Goal: Task Accomplishment & Management: Use online tool/utility

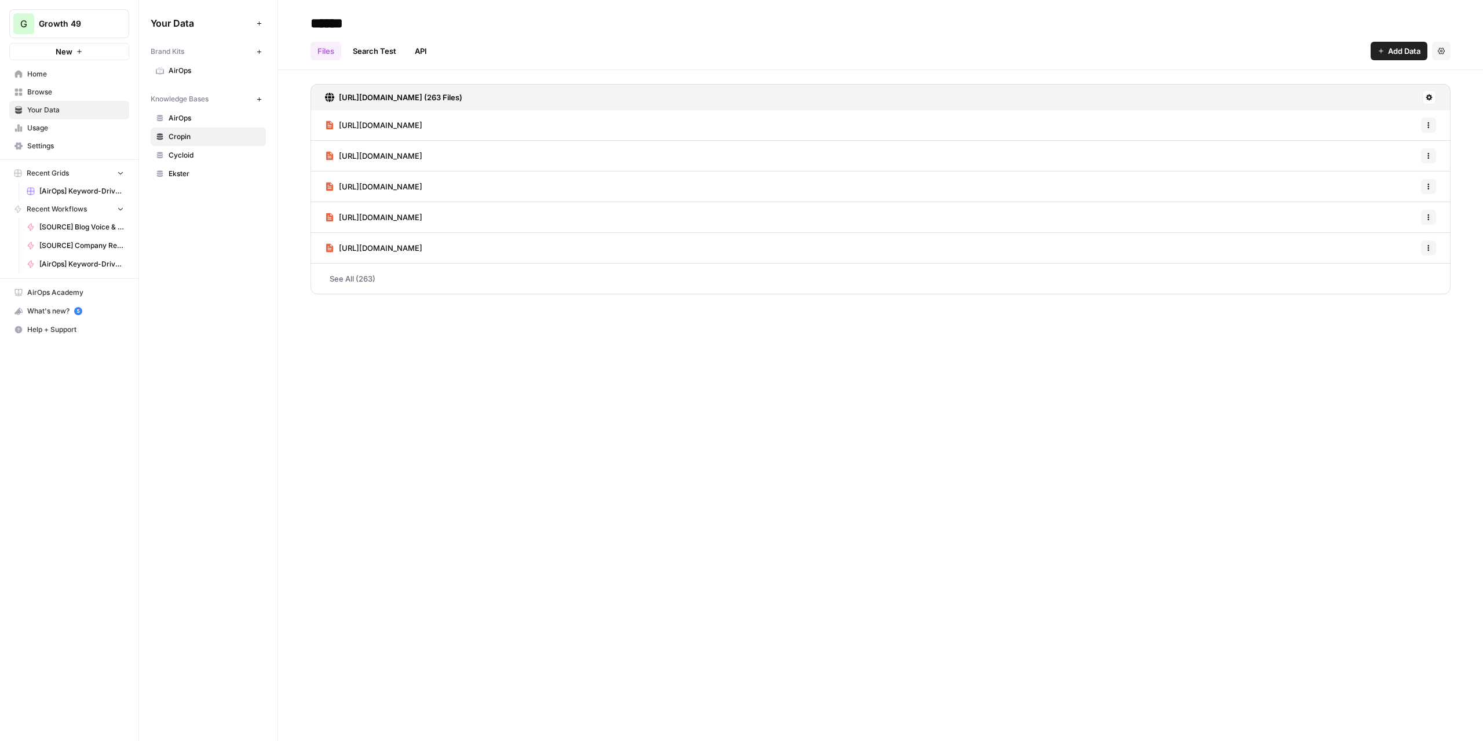
click at [204, 165] on link "Ekster" at bounding box center [208, 174] width 115 height 19
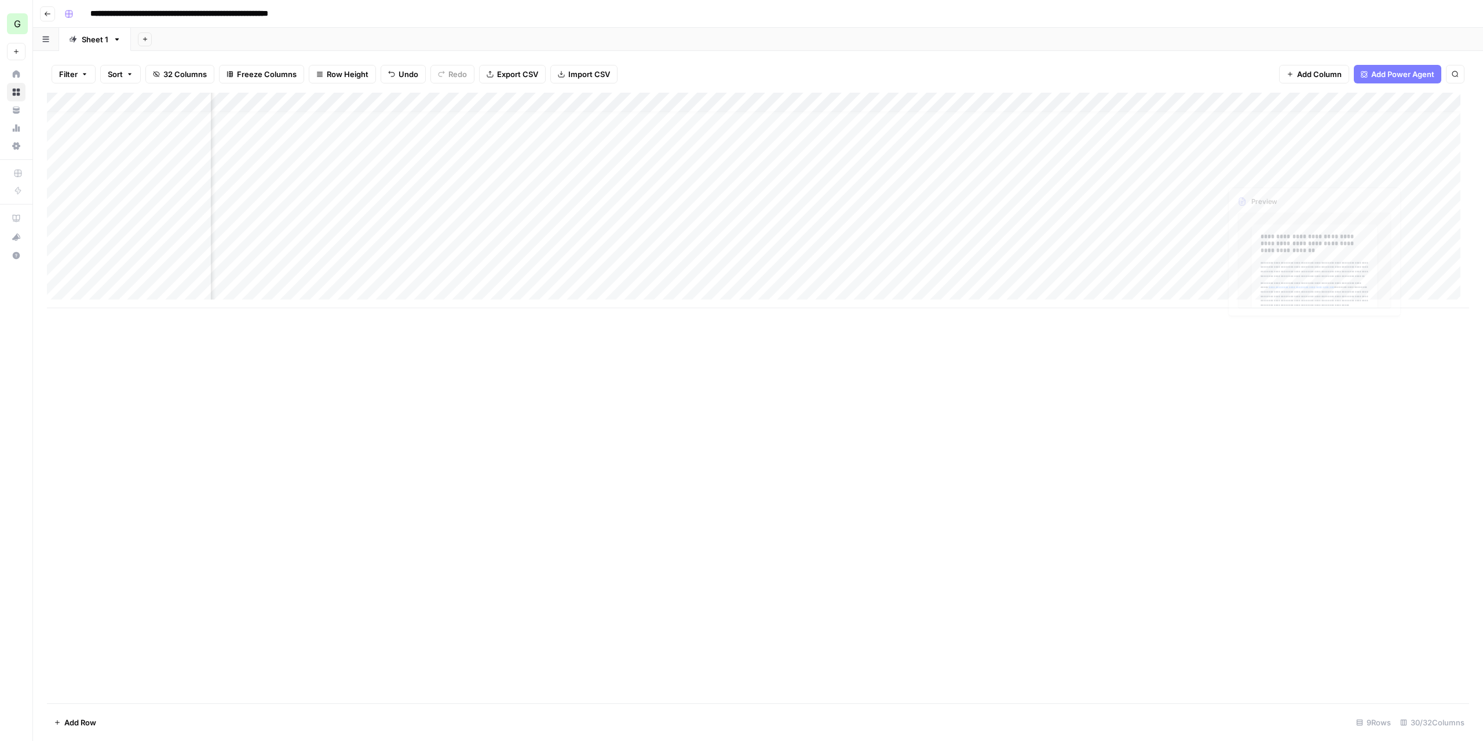
scroll to position [9, 2546]
click at [955, 209] on div "Add Column" at bounding box center [758, 200] width 1422 height 215
click at [944, 229] on div "Add Column" at bounding box center [758, 200] width 1422 height 215
click at [938, 248] on div "Add Column" at bounding box center [758, 200] width 1422 height 215
click at [551, 269] on div "Add Column" at bounding box center [758, 200] width 1422 height 215
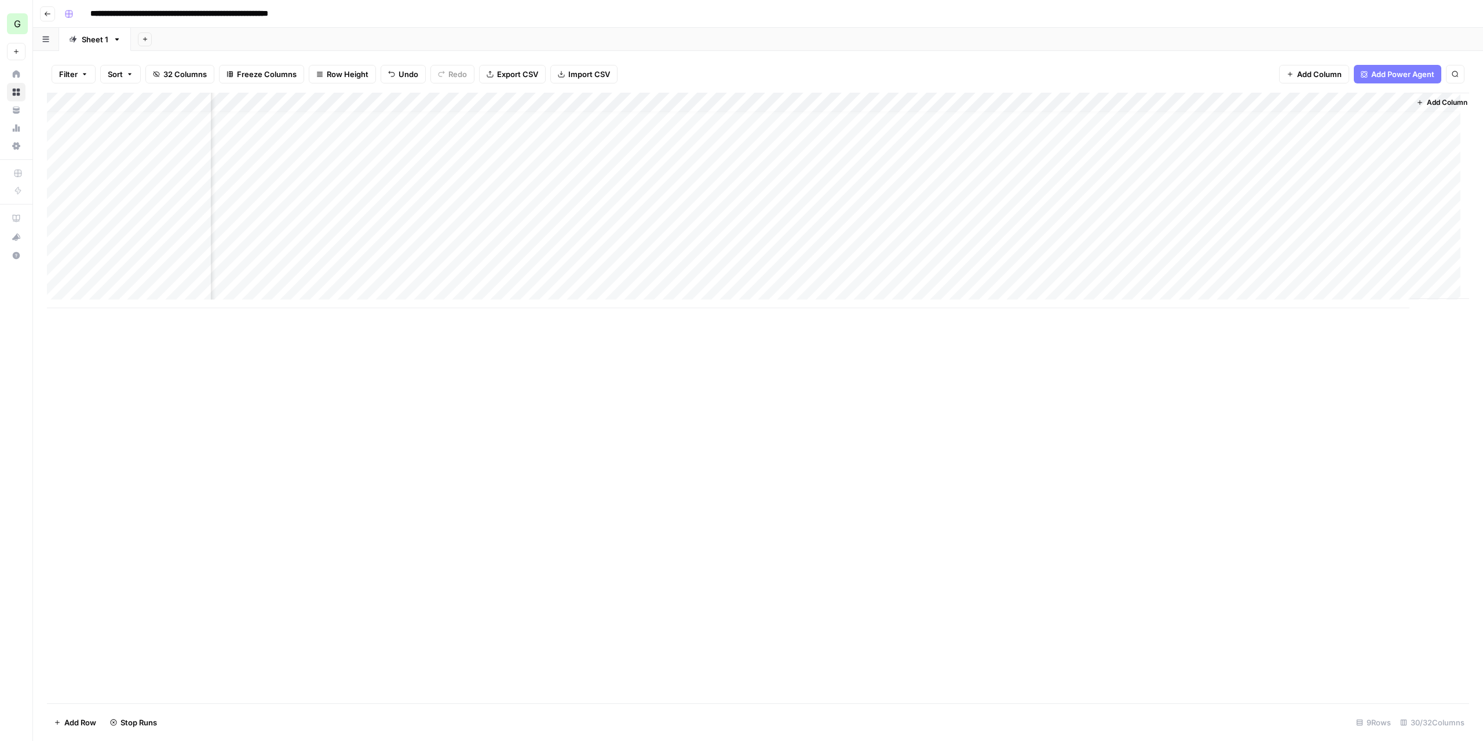
click at [933, 271] on div "Add Column" at bounding box center [758, 200] width 1422 height 215
click at [1133, 269] on div "Add Column" at bounding box center [758, 200] width 1422 height 215
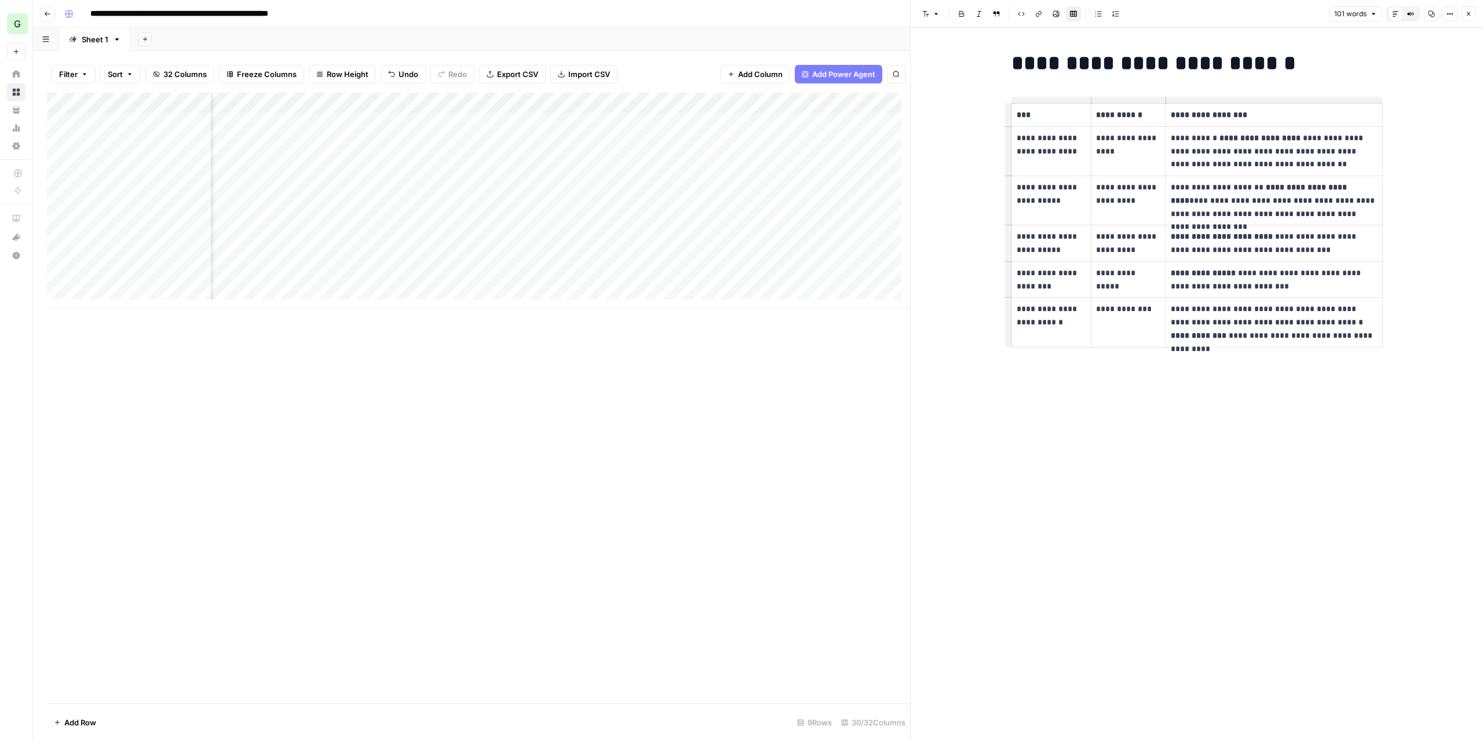
scroll to position [9, 2952]
click at [631, 214] on div "Add Column" at bounding box center [478, 200] width 863 height 215
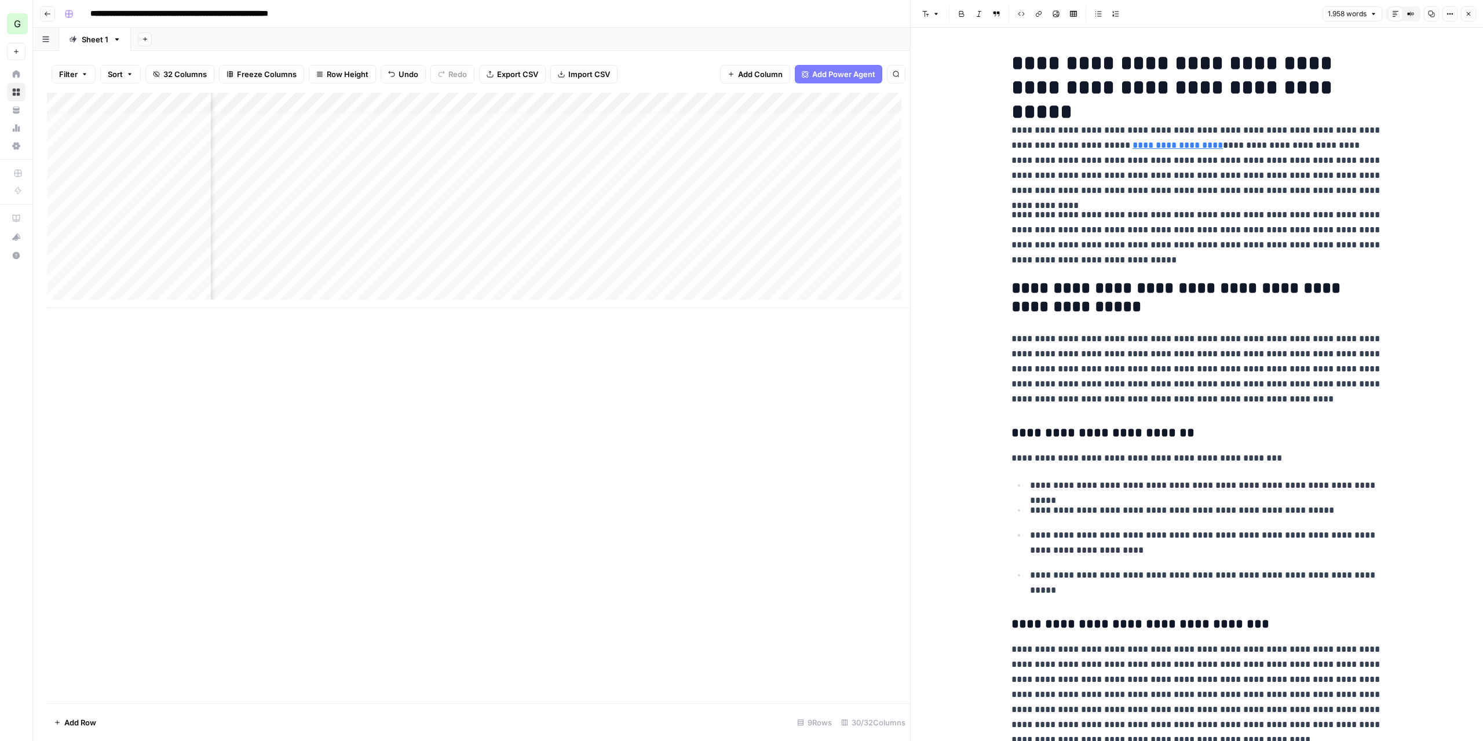
click at [728, 204] on div "Add Column" at bounding box center [478, 200] width 863 height 215
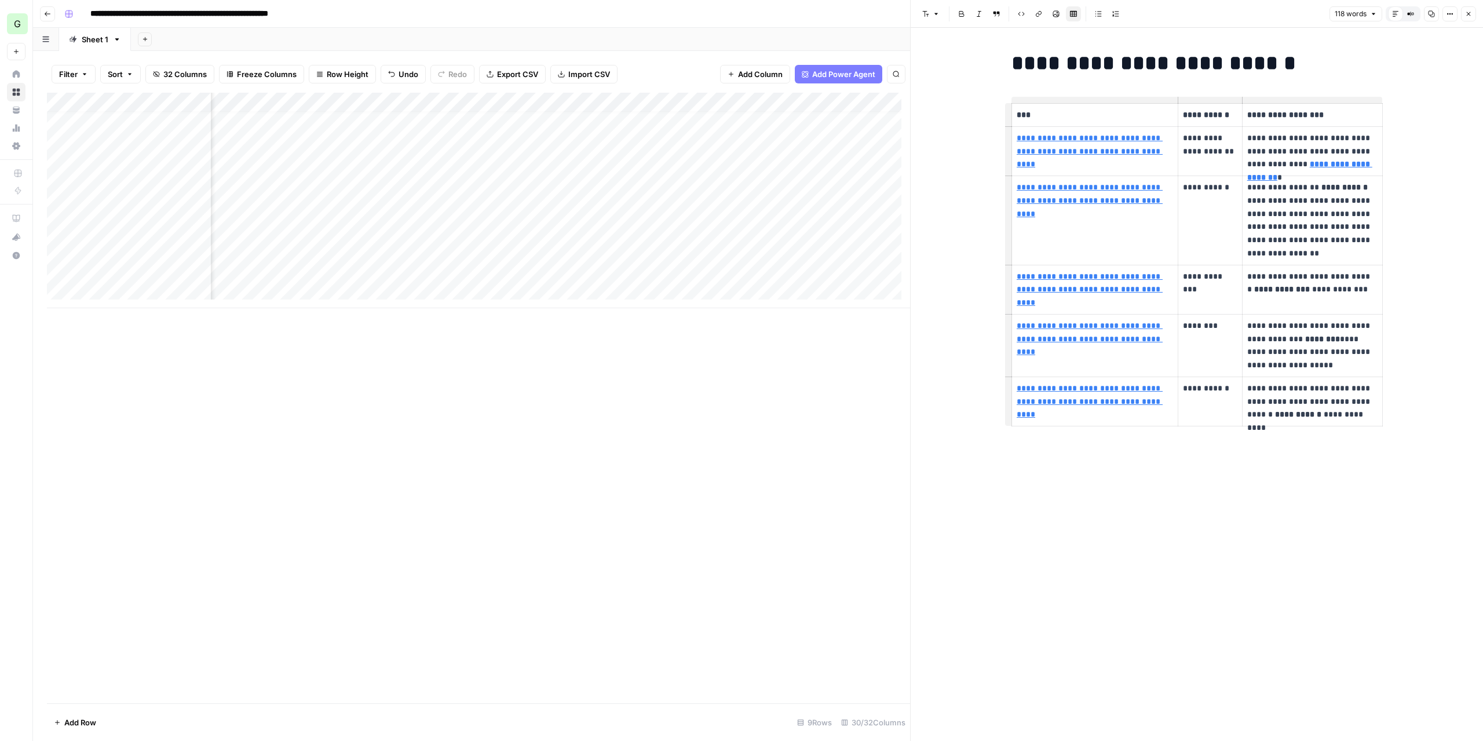
click at [528, 105] on div "Add Column" at bounding box center [478, 200] width 863 height 215
click at [542, 195] on span "Configure Inputs" at bounding box center [544, 200] width 101 height 12
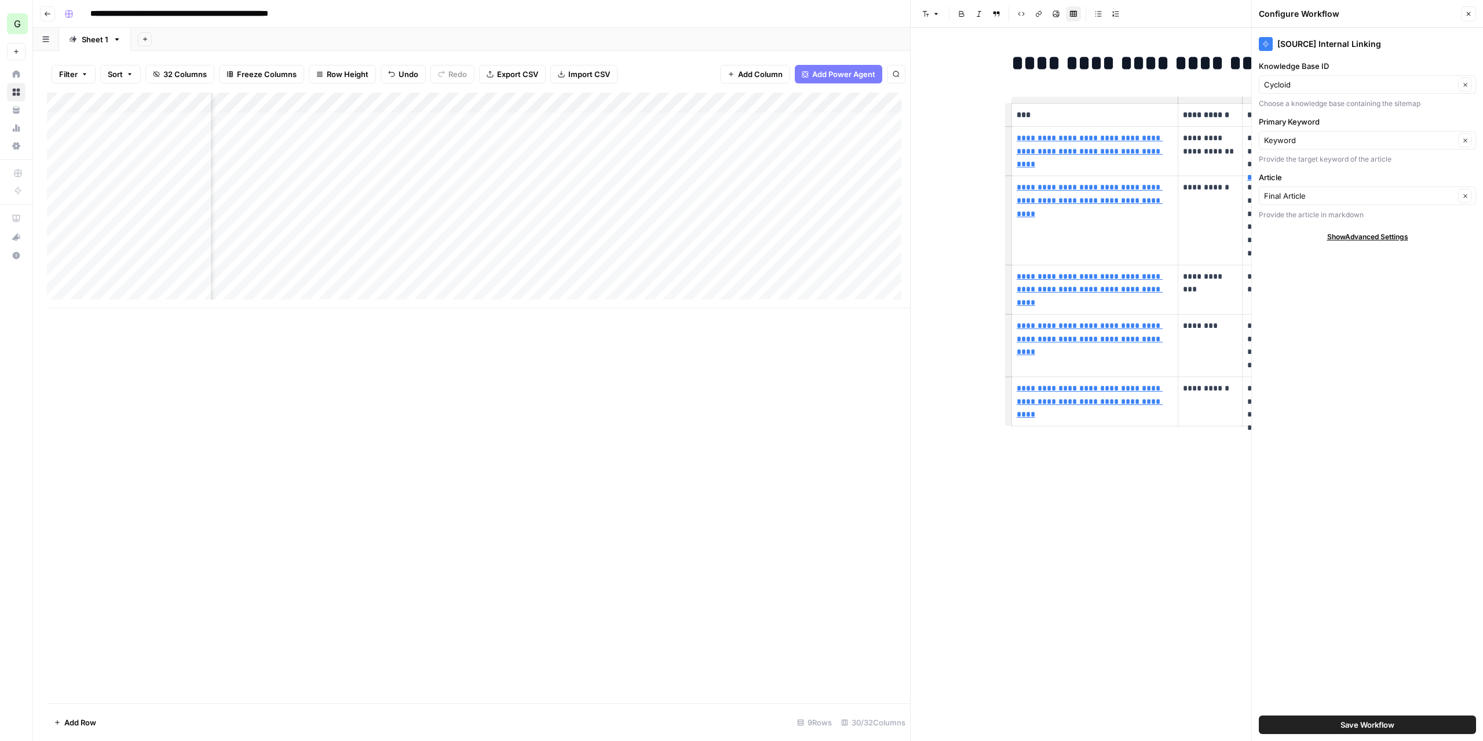
click at [1467, 13] on icon "button" at bounding box center [1468, 13] width 7 height 7
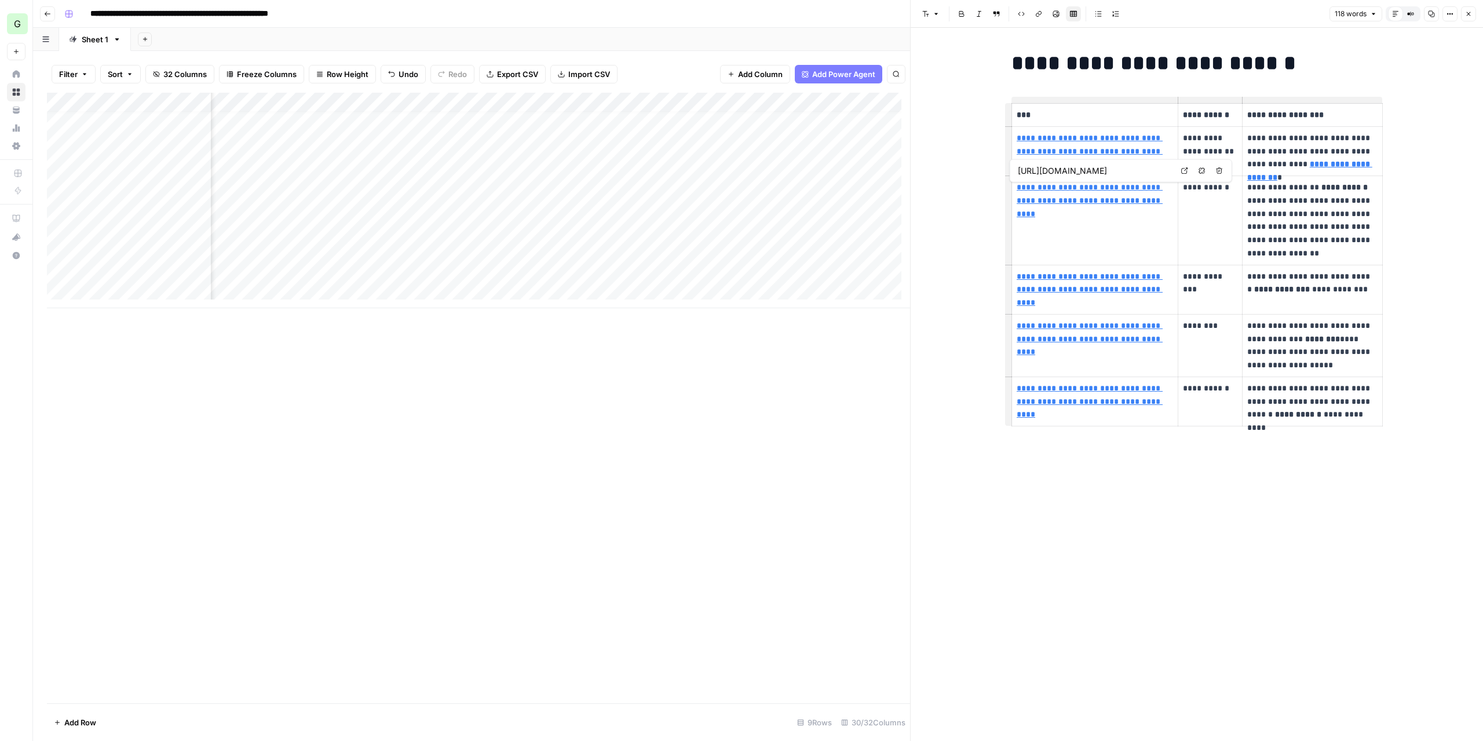
scroll to position [9, 2889]
click at [700, 215] on div "Add Column" at bounding box center [478, 200] width 863 height 215
click at [806, 272] on div "Add Column" at bounding box center [478, 200] width 863 height 215
click at [282, 72] on span "Freeze Columns" at bounding box center [267, 74] width 60 height 12
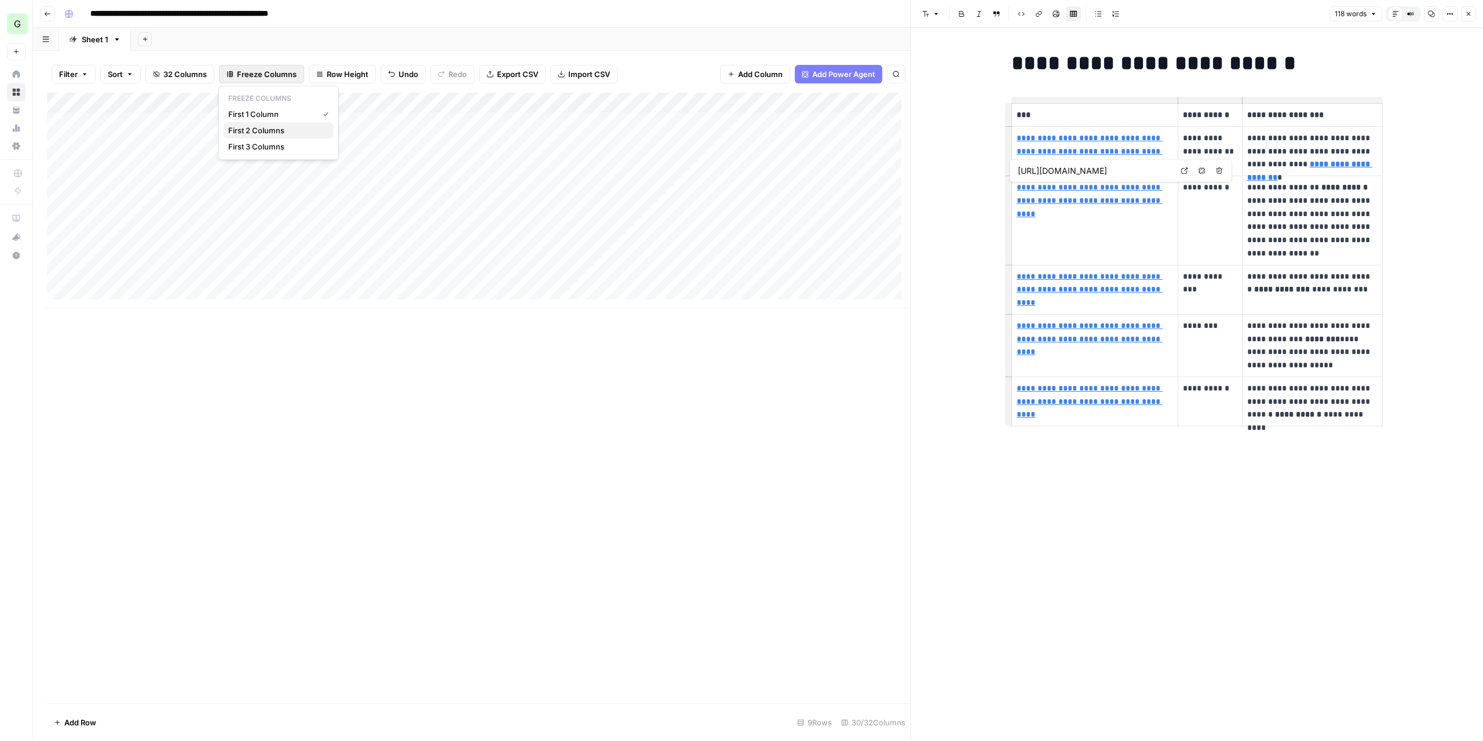
click at [275, 125] on span "First 2 Columns" at bounding box center [276, 131] width 96 height 12
click at [675, 351] on div "Add Column" at bounding box center [478, 398] width 863 height 611
click at [565, 99] on div "Add Column" at bounding box center [478, 200] width 863 height 215
type input "[SOURCE] Internal Linking"
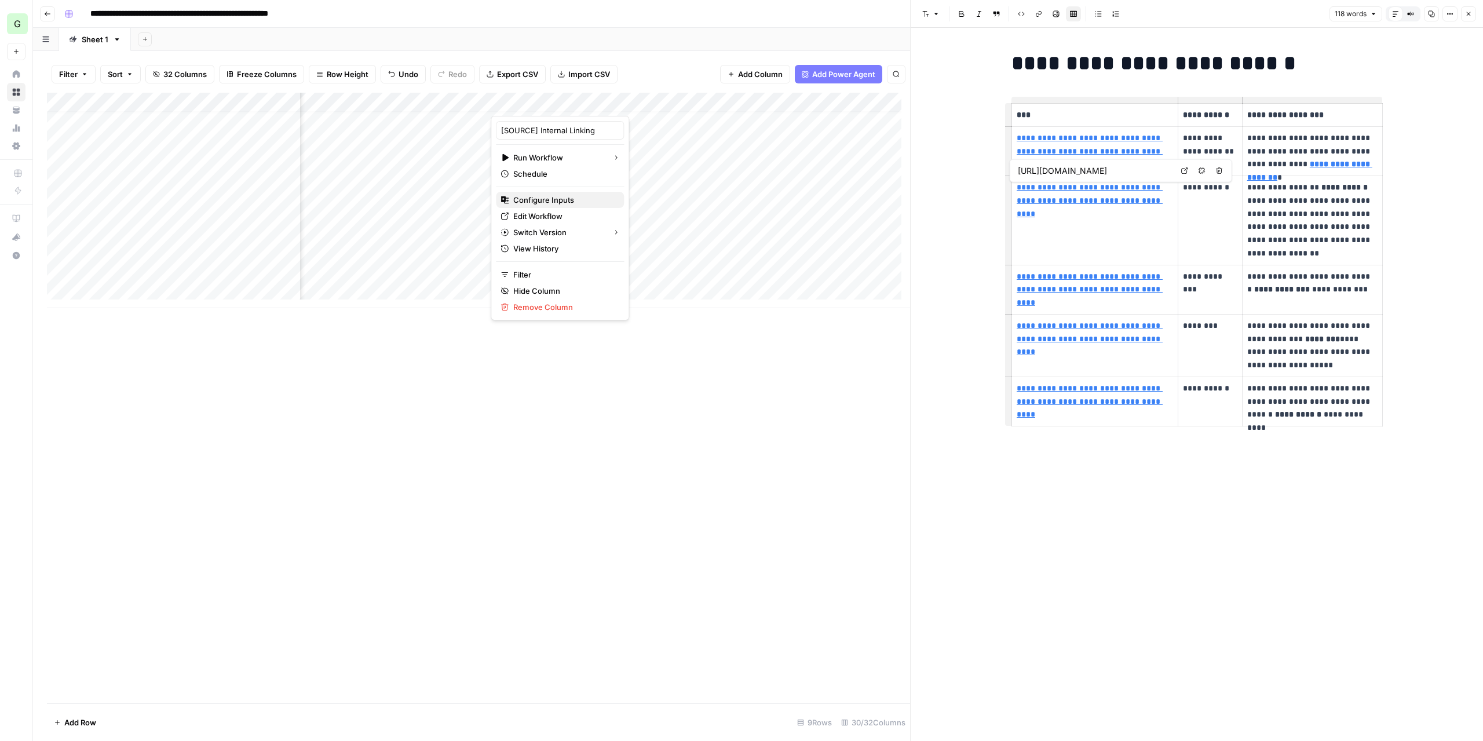
click at [560, 201] on span "Configure Inputs" at bounding box center [563, 200] width 101 height 12
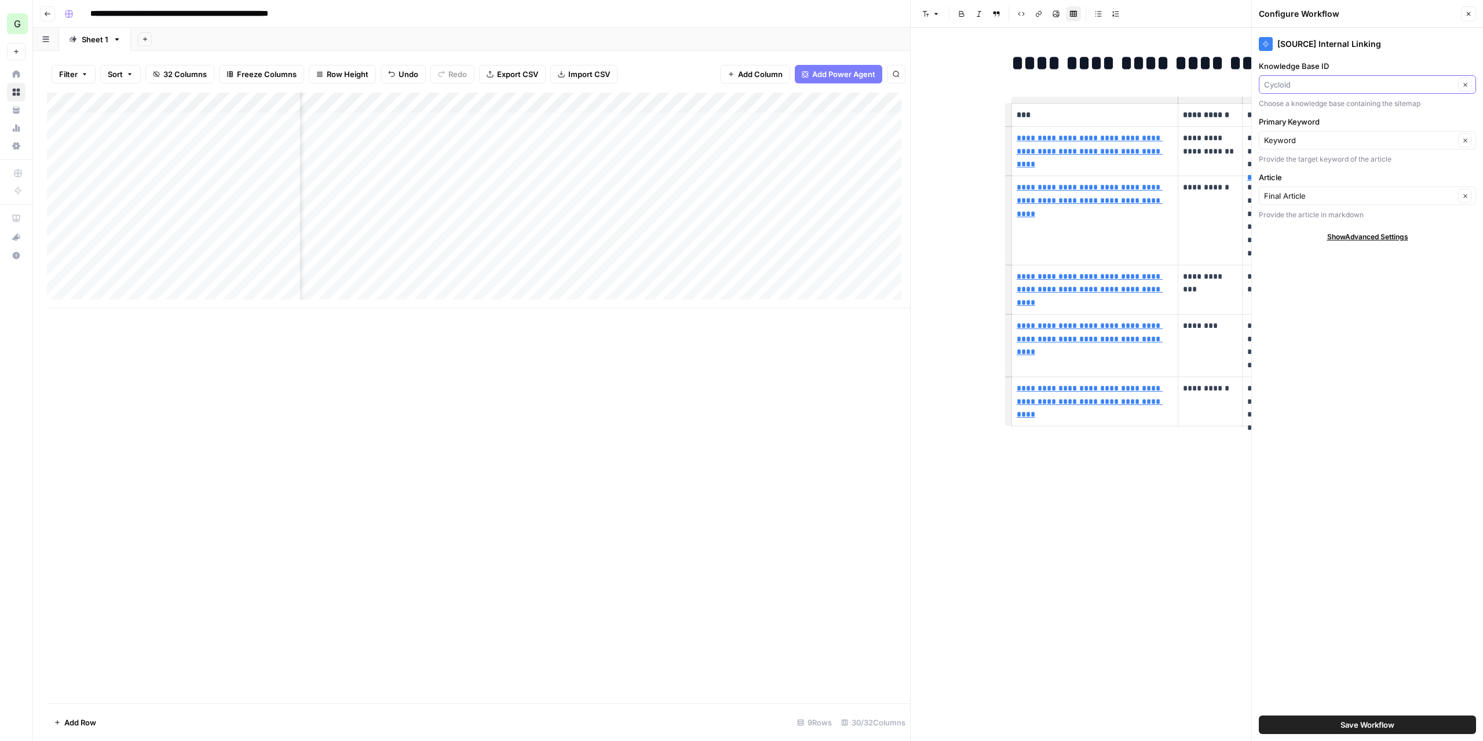
click at [1332, 88] on input "Knowledge Base ID" at bounding box center [1359, 85] width 191 height 12
click at [1310, 140] on span "Ekster" at bounding box center [1365, 144] width 193 height 12
type input "Ekster"
click at [1339, 723] on button "Save Workflow" at bounding box center [1367, 724] width 217 height 19
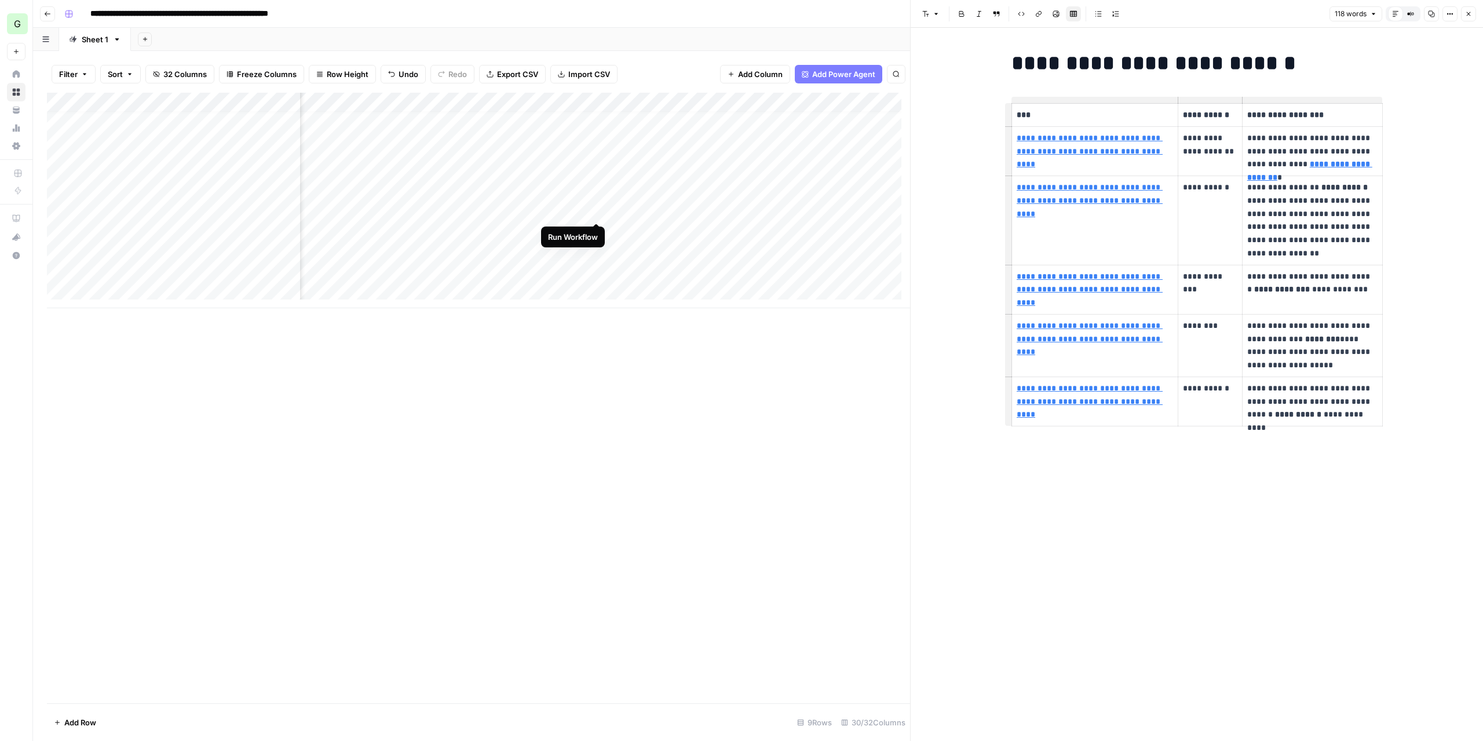
click at [595, 214] on div "Add Column" at bounding box center [478, 200] width 863 height 215
click at [598, 230] on div "Add Column" at bounding box center [478, 200] width 863 height 215
click at [1471, 13] on icon "button" at bounding box center [1468, 13] width 7 height 7
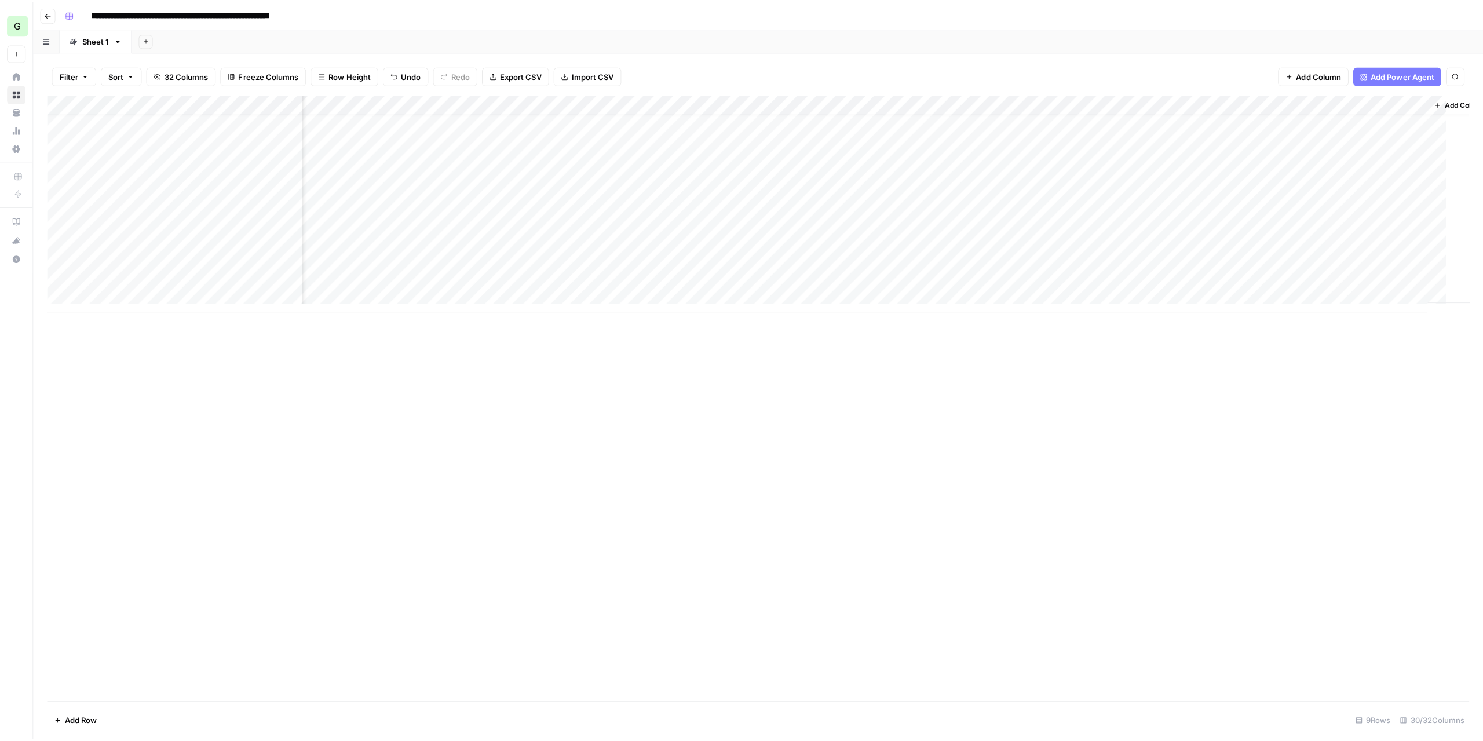
scroll to position [9, 2546]
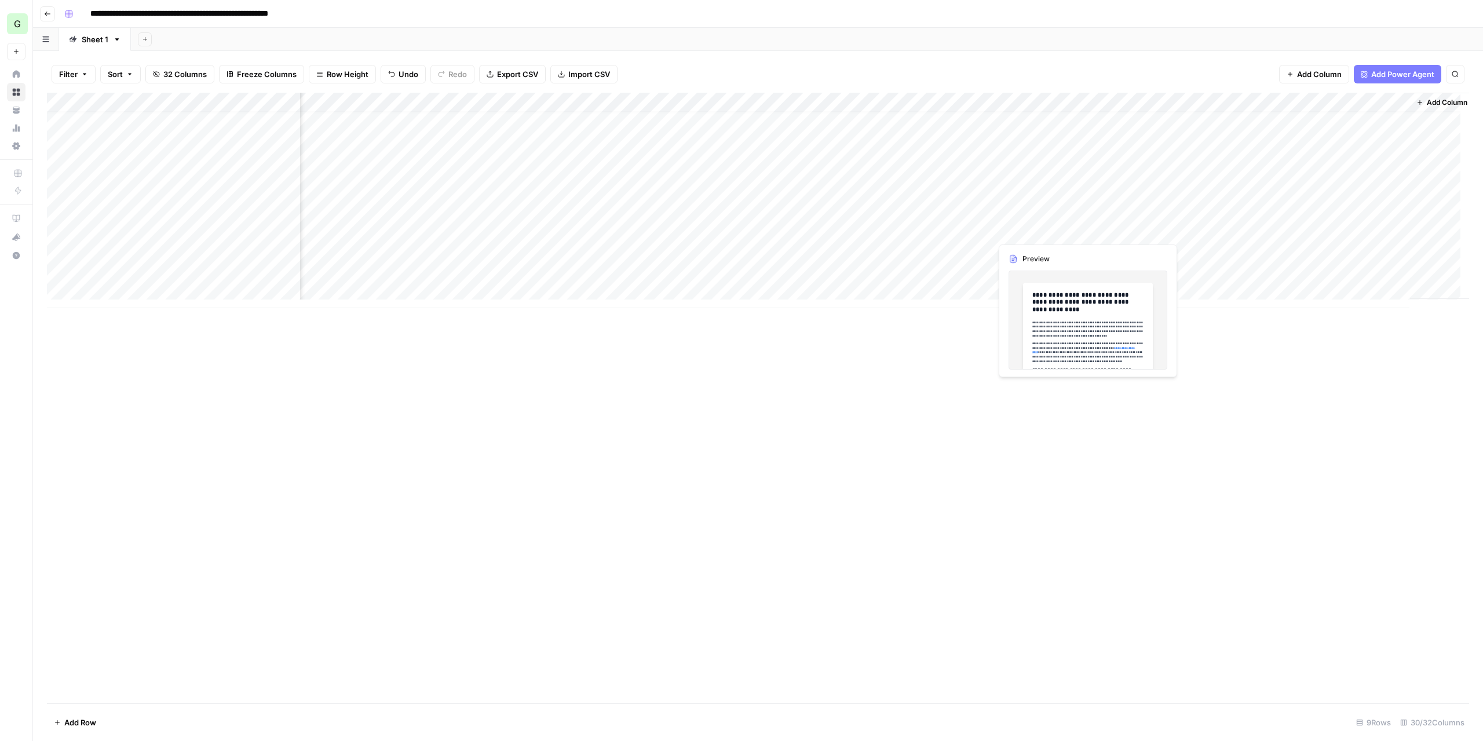
click at [1104, 229] on div "Add Column" at bounding box center [758, 200] width 1422 height 215
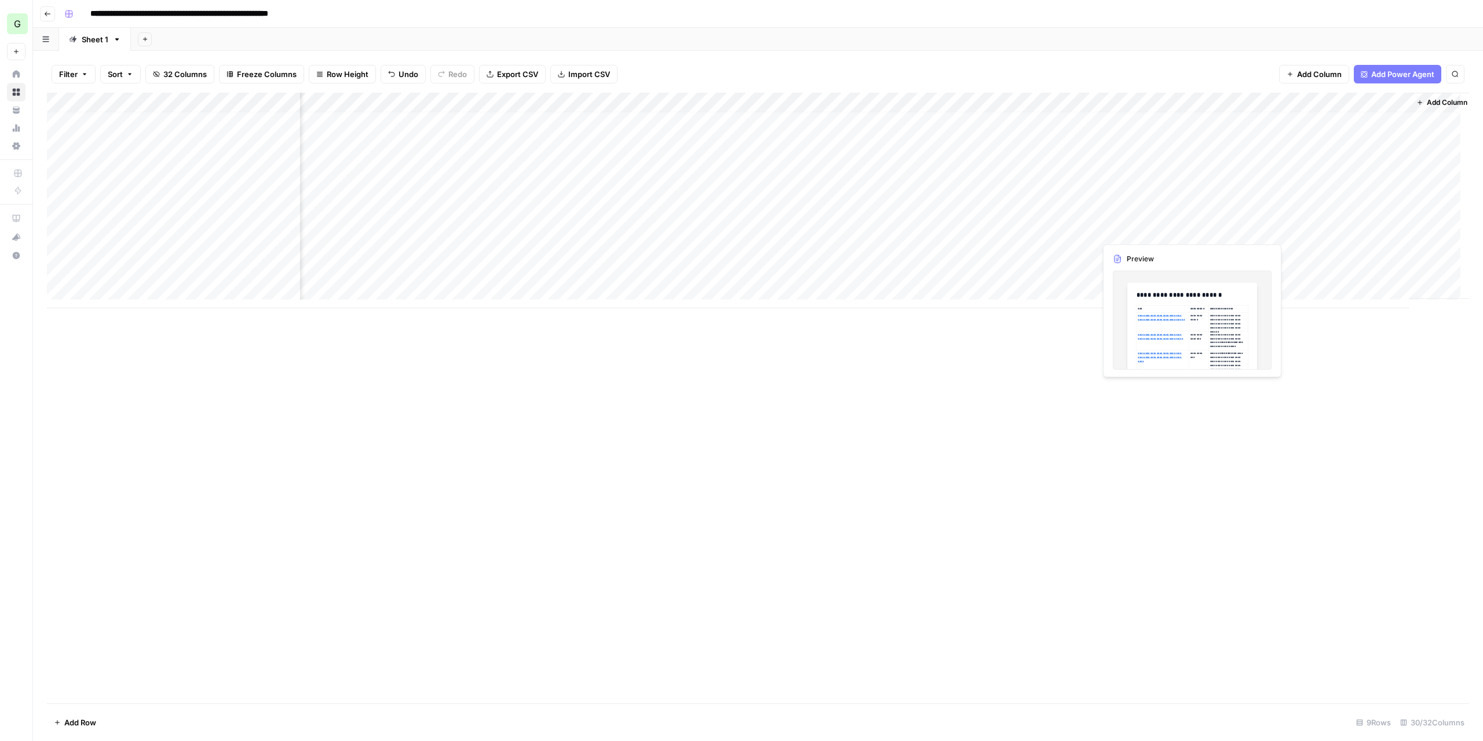
click at [1104, 229] on div "Add Column" at bounding box center [758, 200] width 1422 height 215
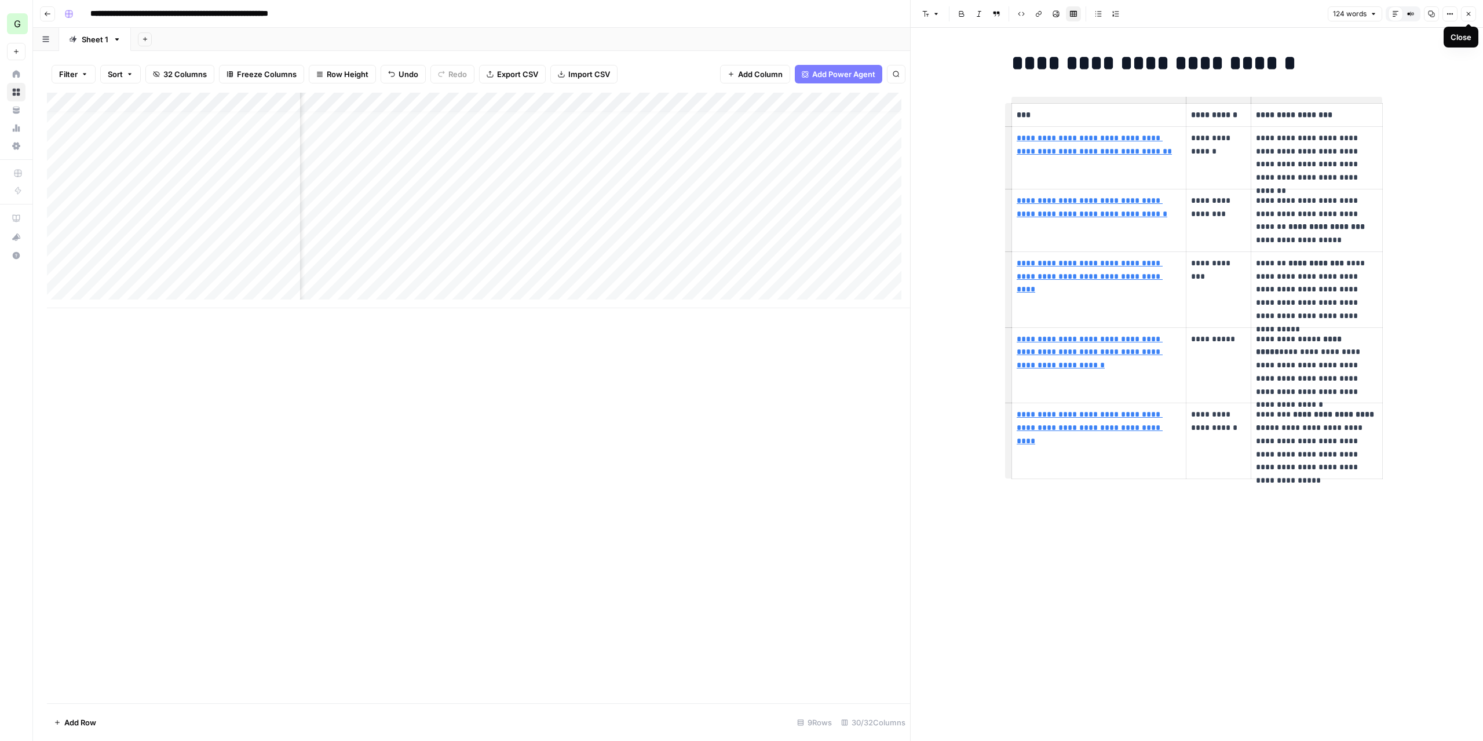
click at [1471, 17] on button "Close" at bounding box center [1468, 13] width 15 height 15
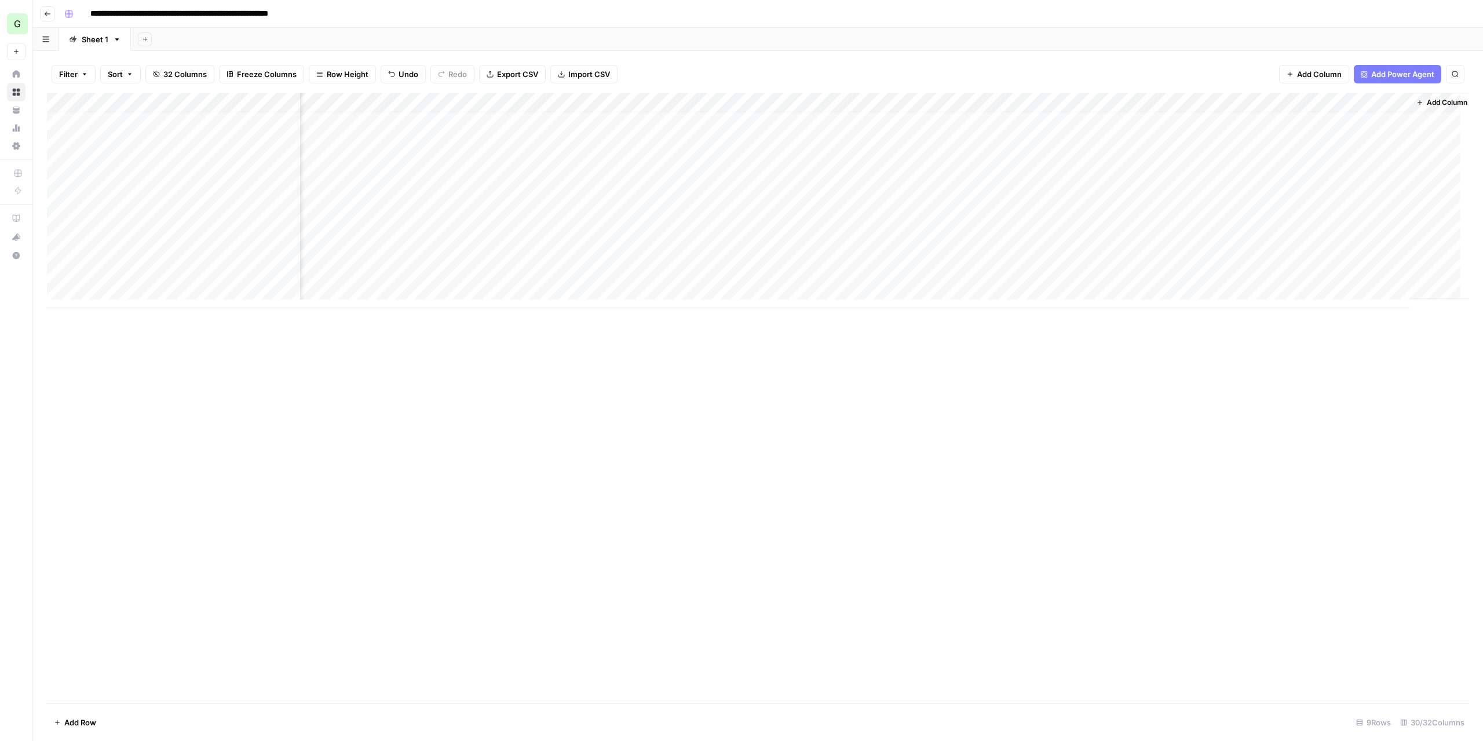
click at [1051, 216] on div "Add Column" at bounding box center [758, 200] width 1422 height 215
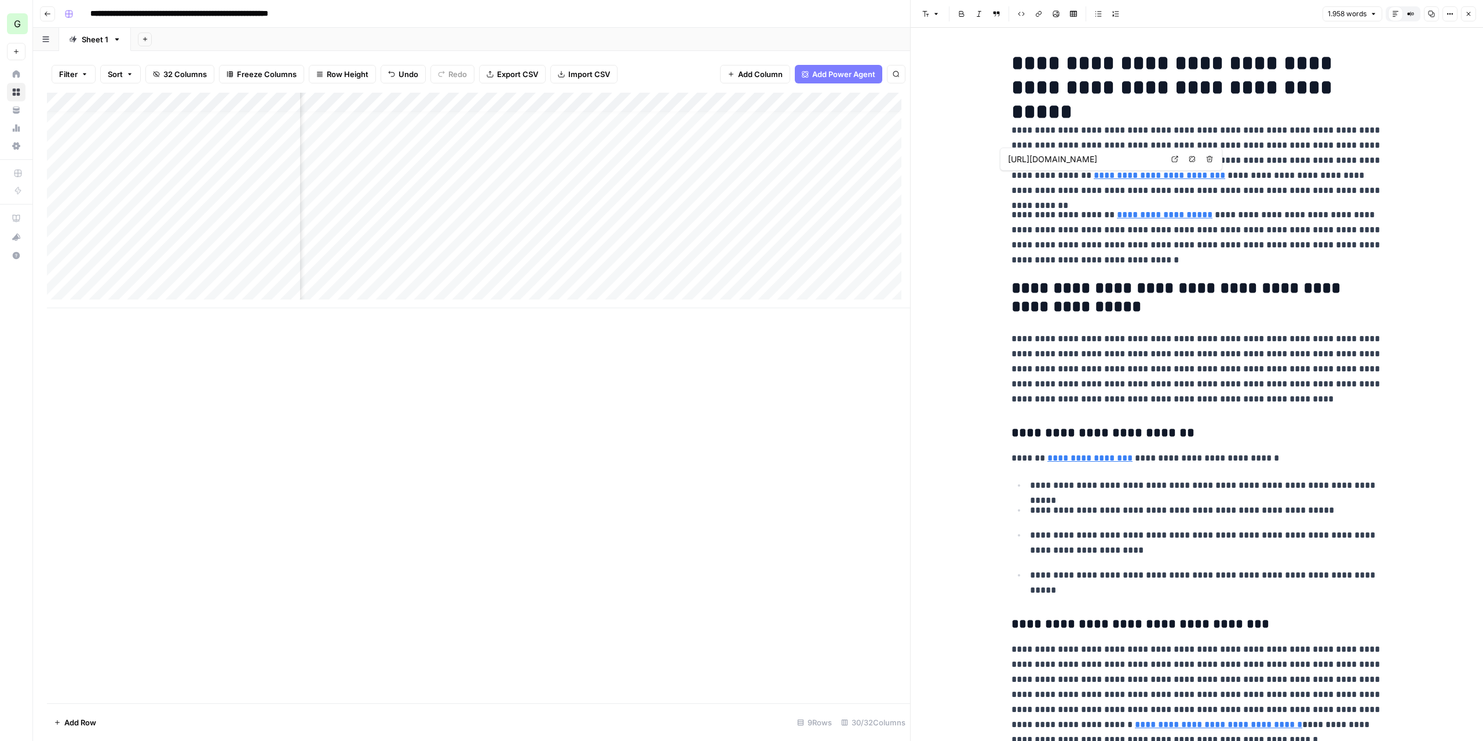
type input "[URL][DOMAIN_NAME]"
click at [1080, 462] on link "**********" at bounding box center [1089, 458] width 85 height 9
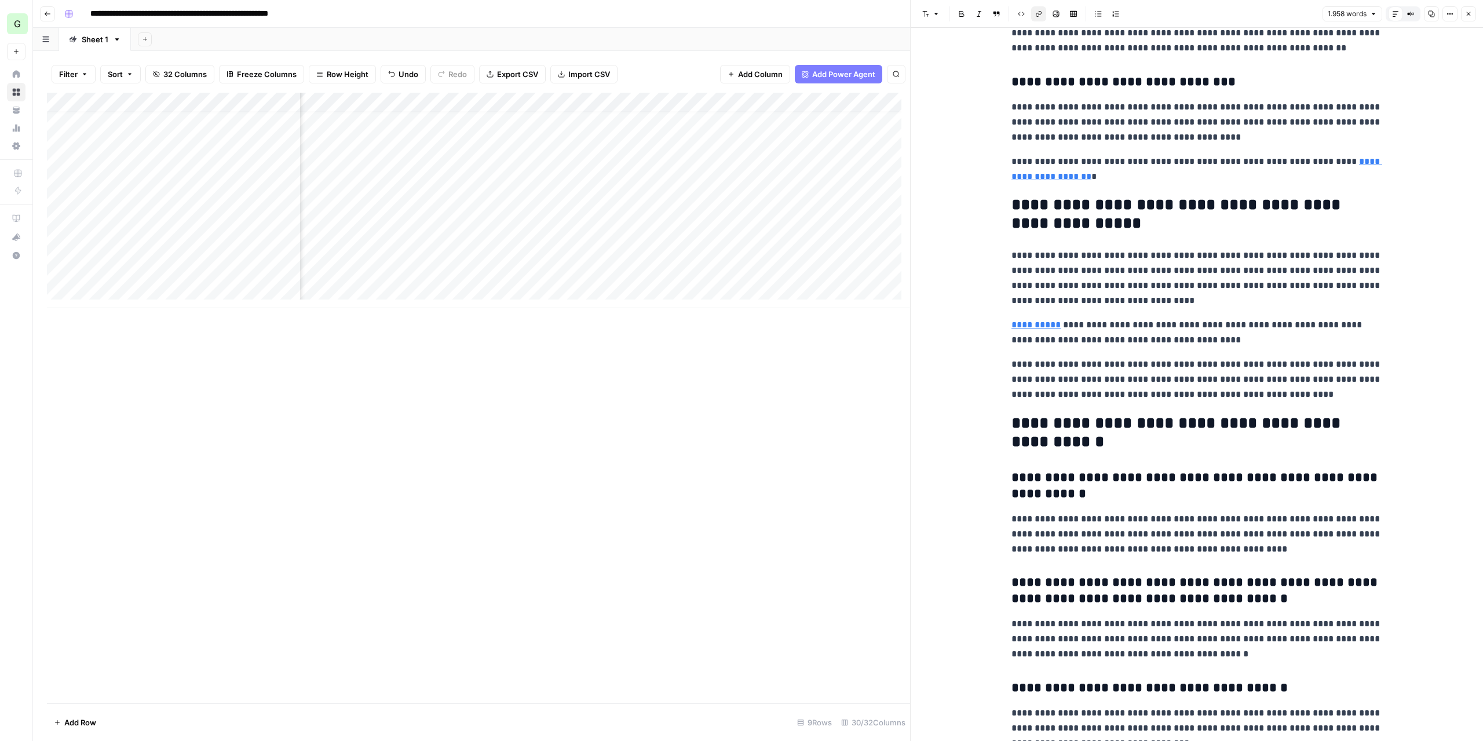
scroll to position [9, 3033]
click at [560, 232] on div "Add Column" at bounding box center [478, 200] width 863 height 215
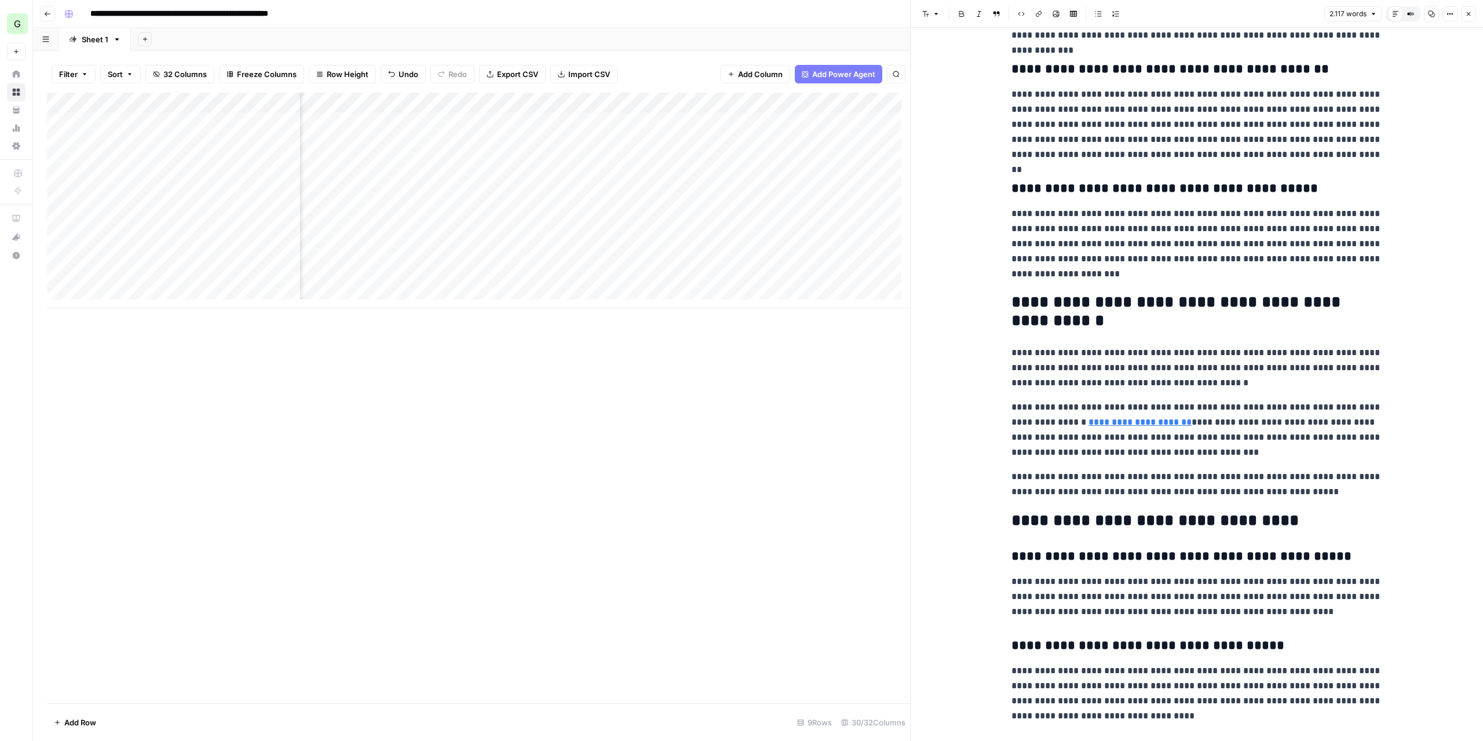
scroll to position [3302, 0]
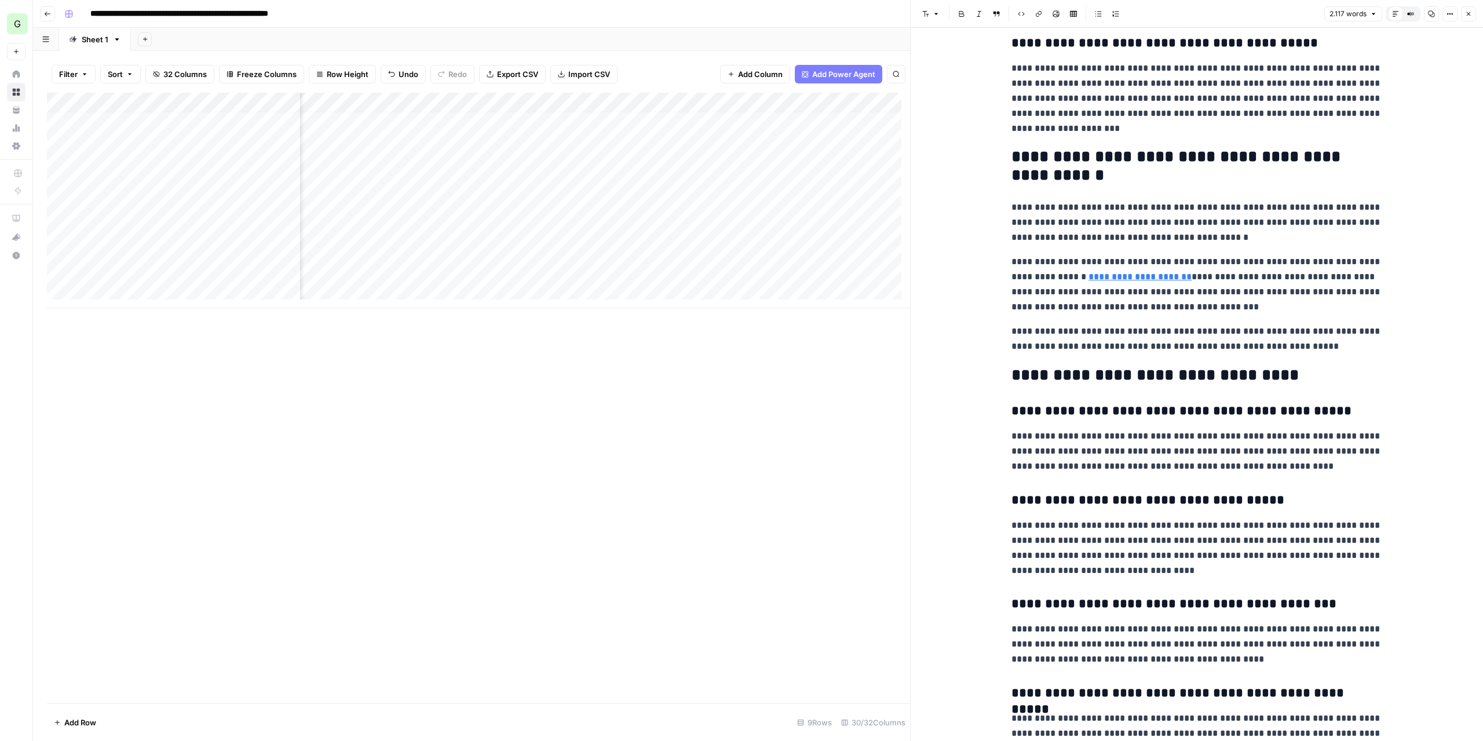
click at [546, 213] on div "Add Column" at bounding box center [478, 200] width 863 height 215
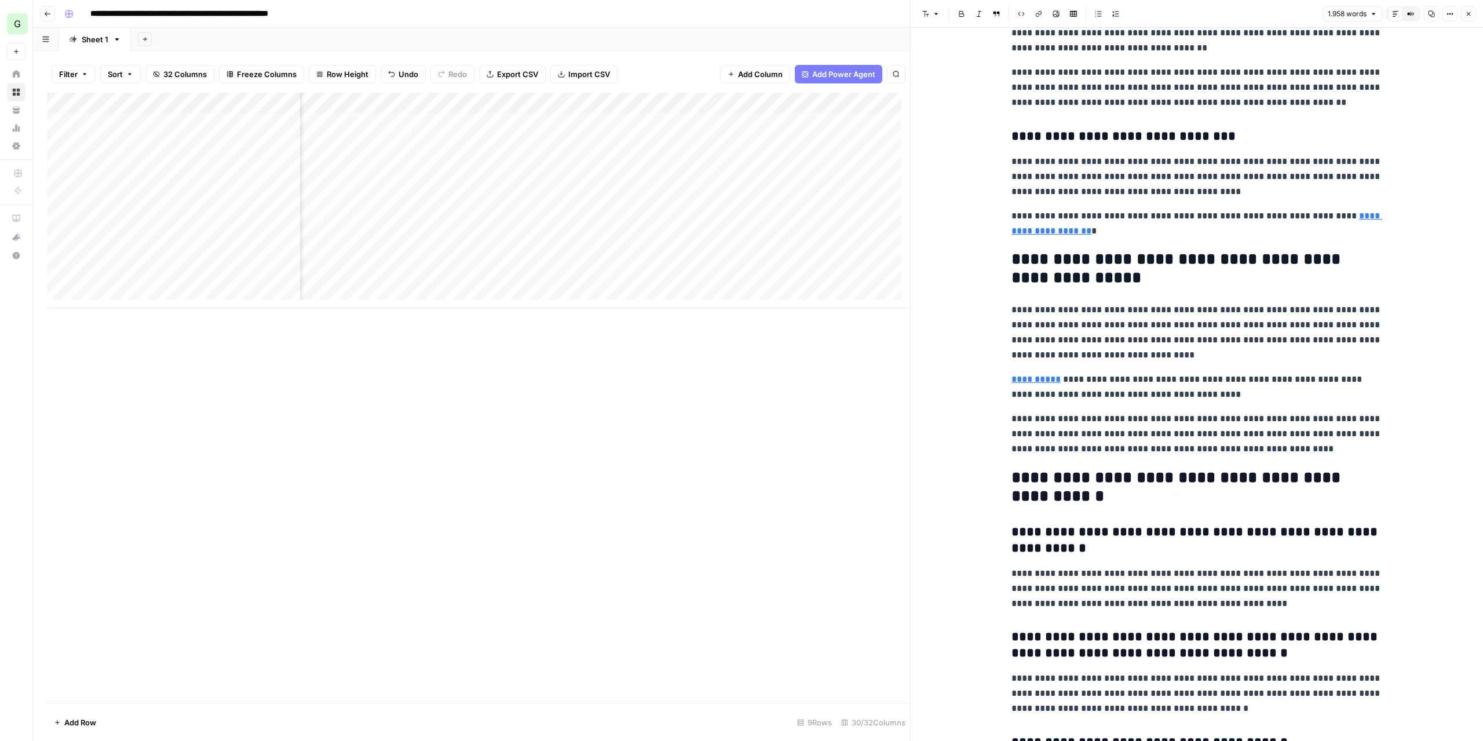
scroll to position [3070, 0]
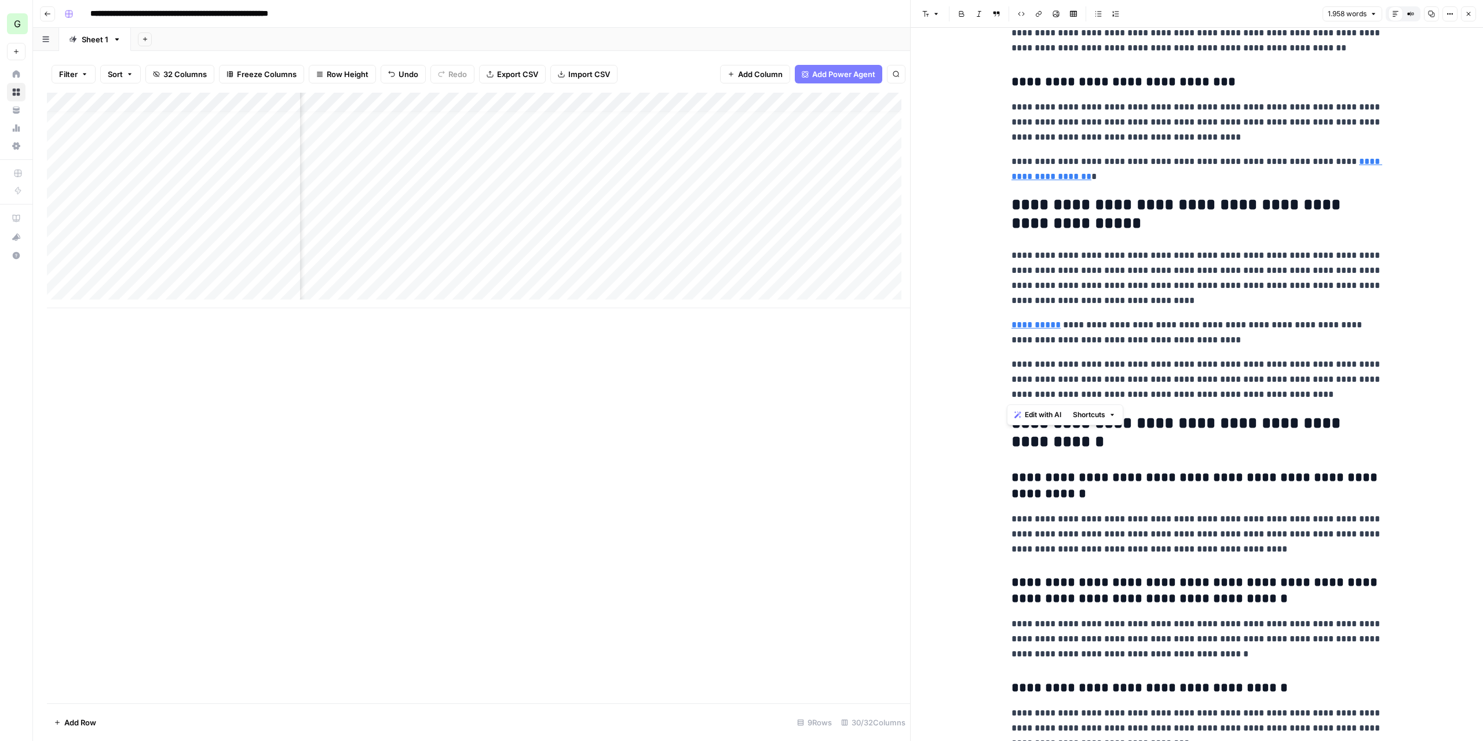
drag, startPoint x: 1307, startPoint y: 391, endPoint x: 1002, endPoint y: 363, distance: 305.9
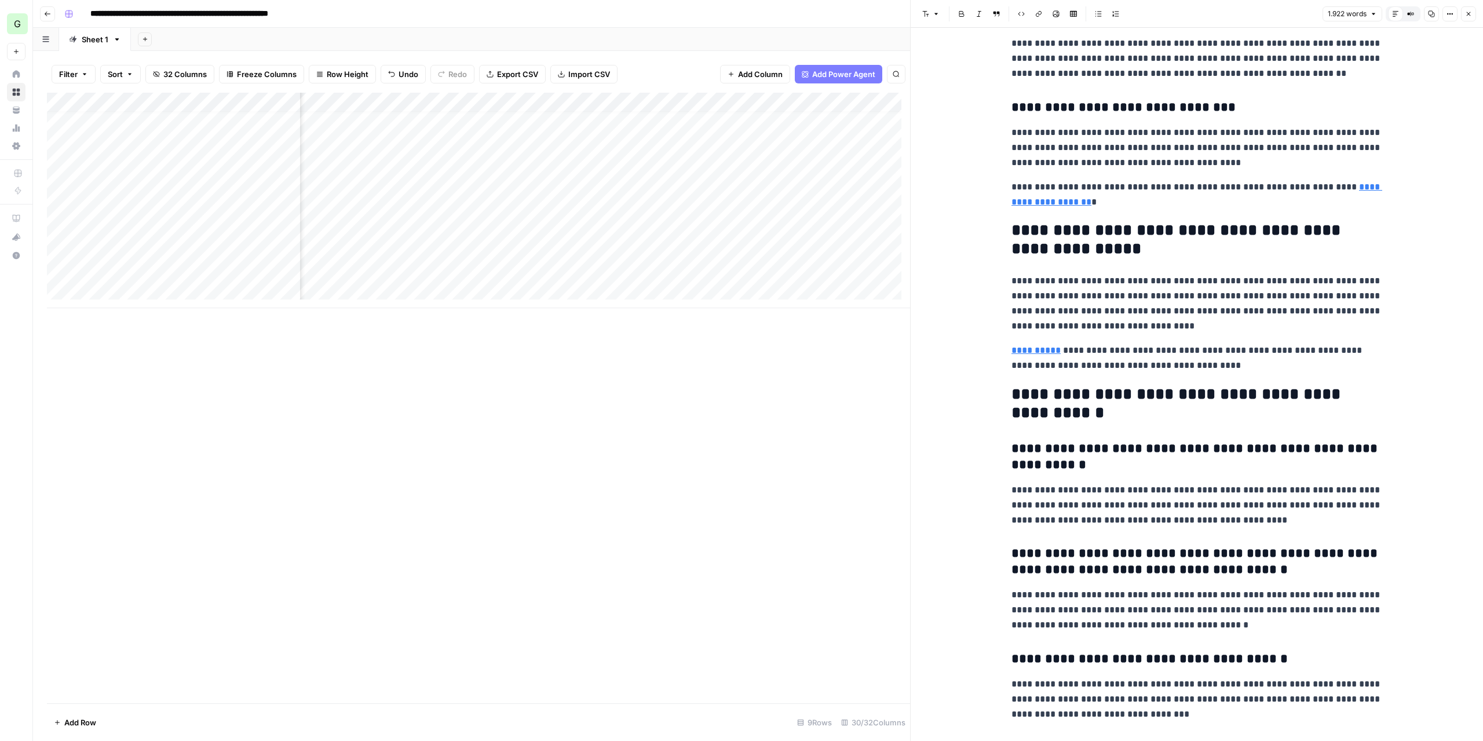
scroll to position [2896, 0]
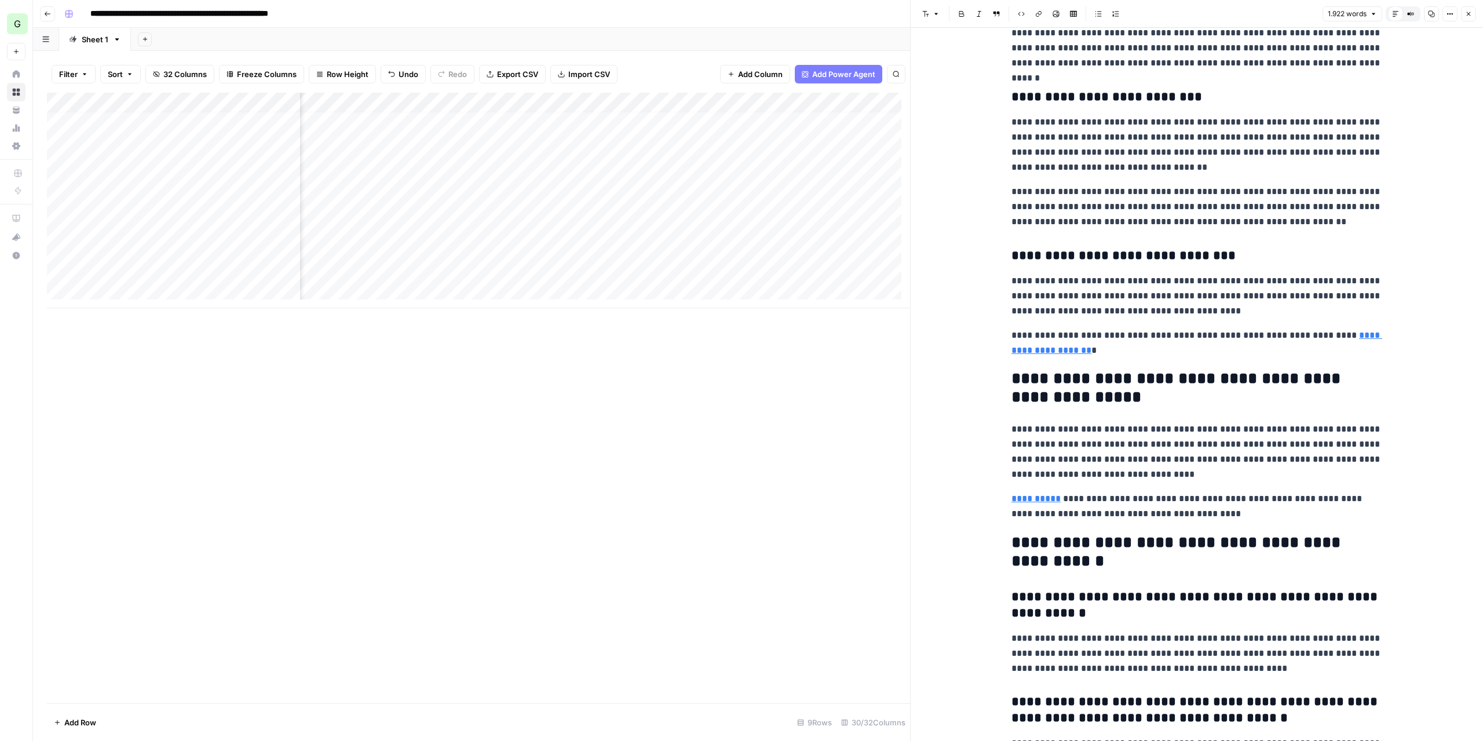
click at [459, 106] on div "Add Column" at bounding box center [478, 200] width 863 height 215
click at [458, 200] on span "Configure Inputs" at bounding box center [462, 200] width 101 height 12
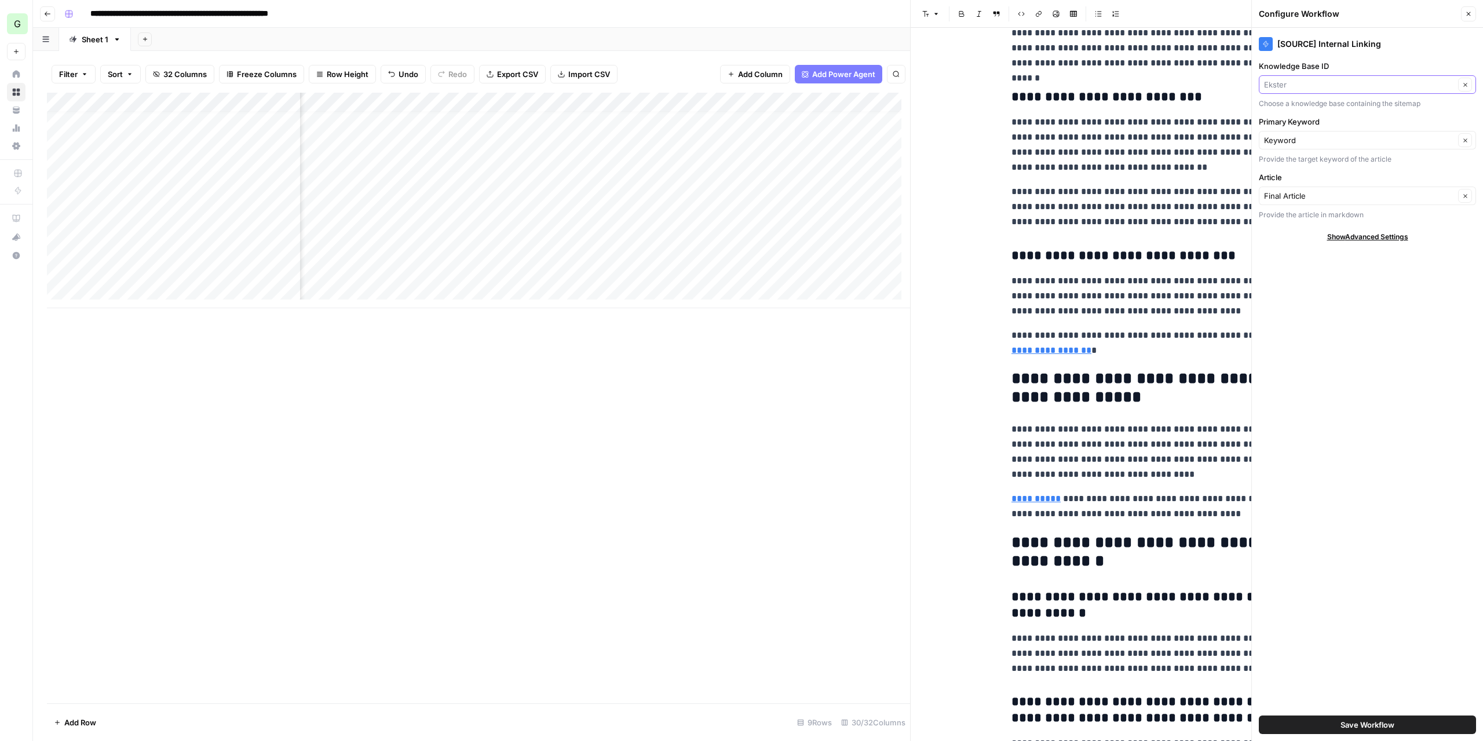
click at [1347, 84] on input "Knowledge Base ID" at bounding box center [1359, 85] width 191 height 12
click at [1299, 129] on span "Cropin" at bounding box center [1365, 128] width 193 height 12
type input "Cropin"
click at [1344, 724] on span "Save Workflow" at bounding box center [1367, 725] width 54 height 12
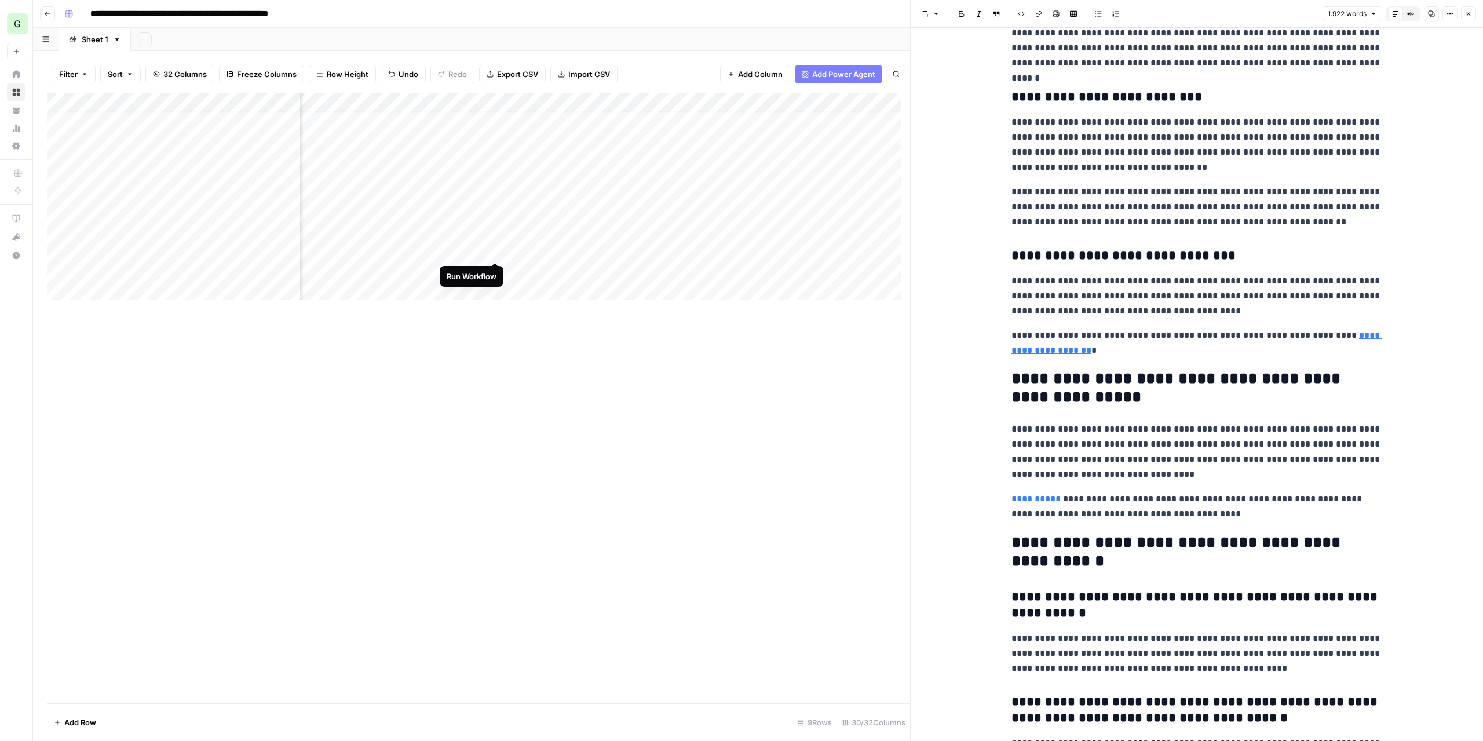
click at [492, 251] on div "Add Column" at bounding box center [478, 200] width 863 height 215
click at [495, 268] on div "Add Column" at bounding box center [478, 200] width 863 height 215
